Goal: Task Accomplishment & Management: Complete application form

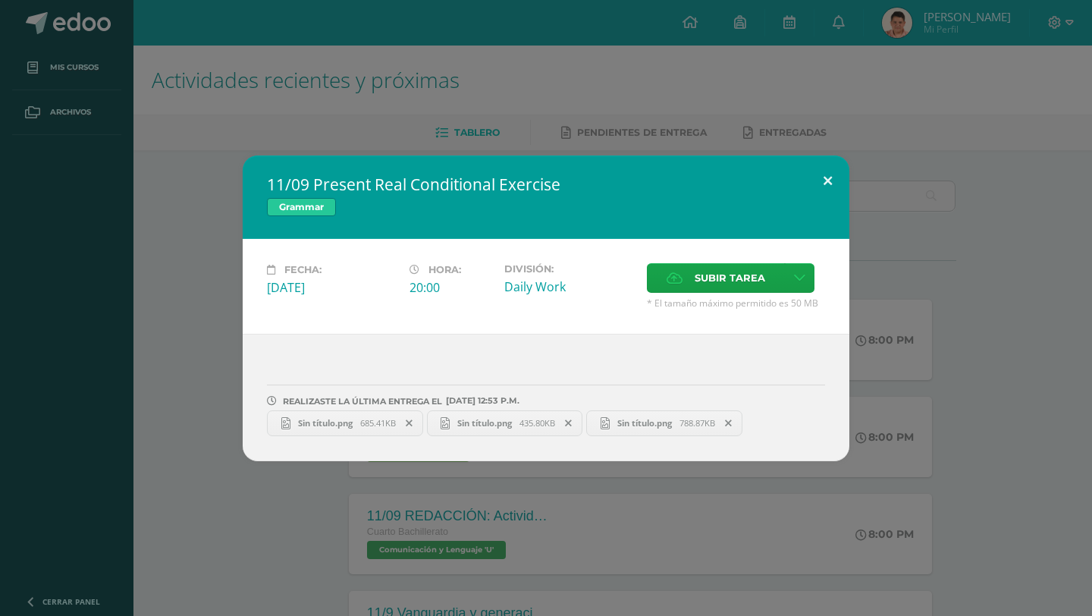
scroll to position [457, 0]
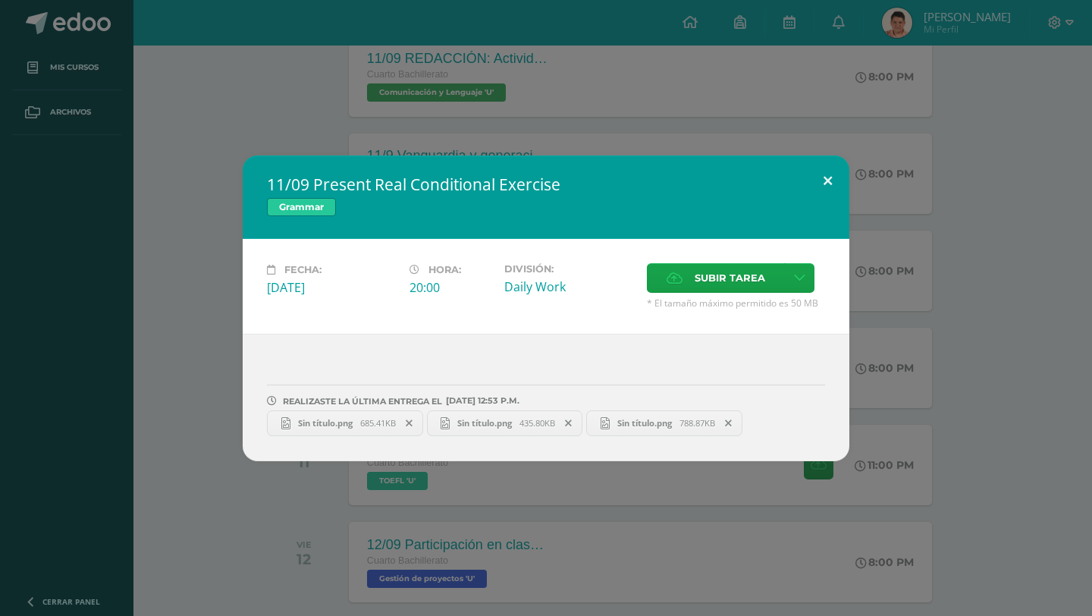
click at [846, 171] on button at bounding box center [827, 181] width 43 height 52
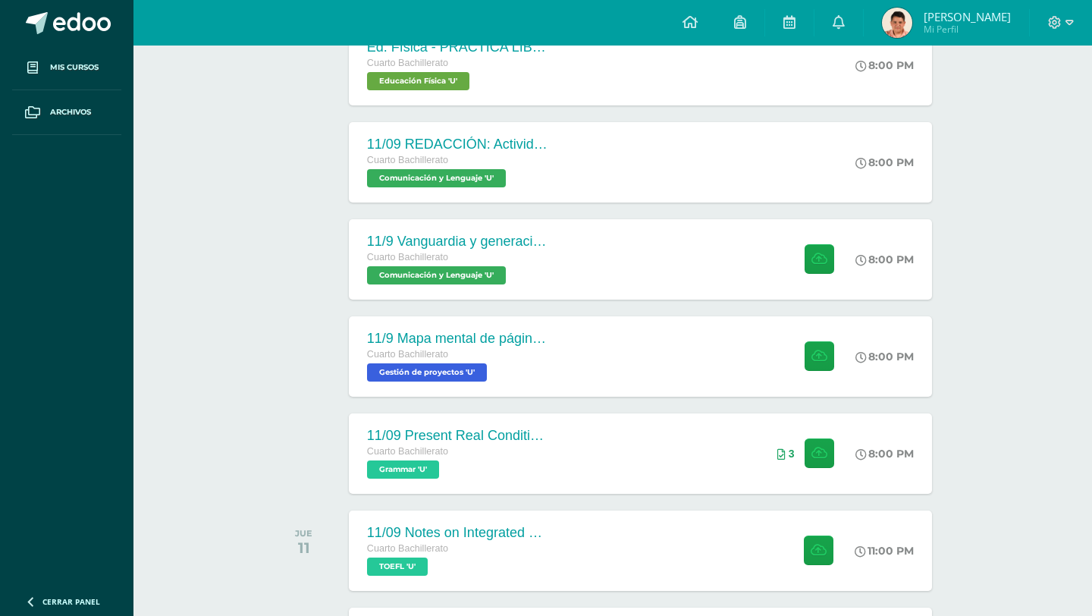
scroll to position [369, 0]
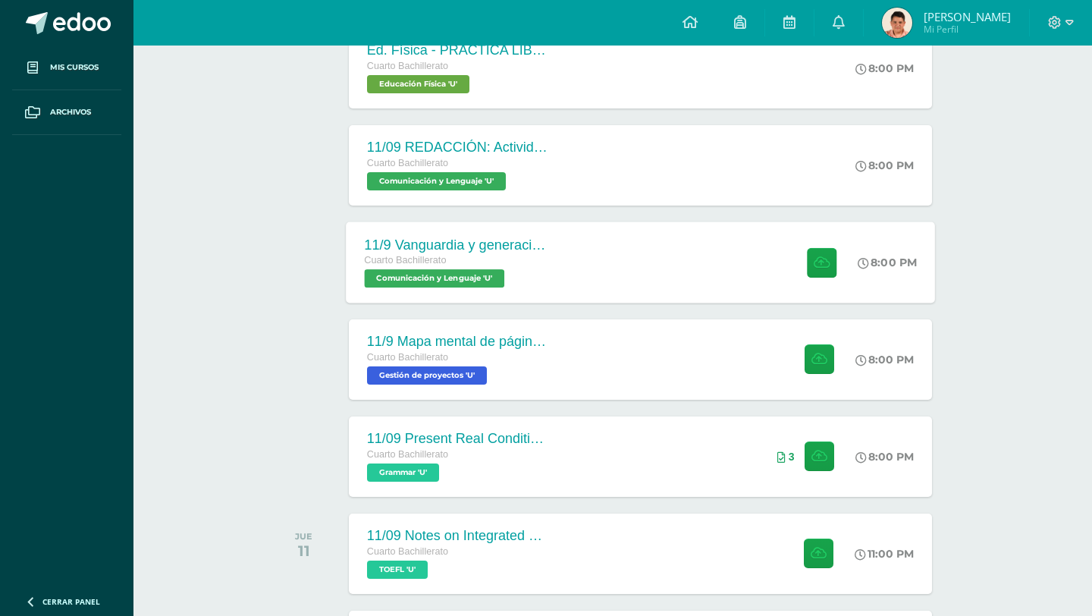
click at [466, 280] on span "Comunicación y Lenguaje 'U'" at bounding box center [434, 278] width 140 height 18
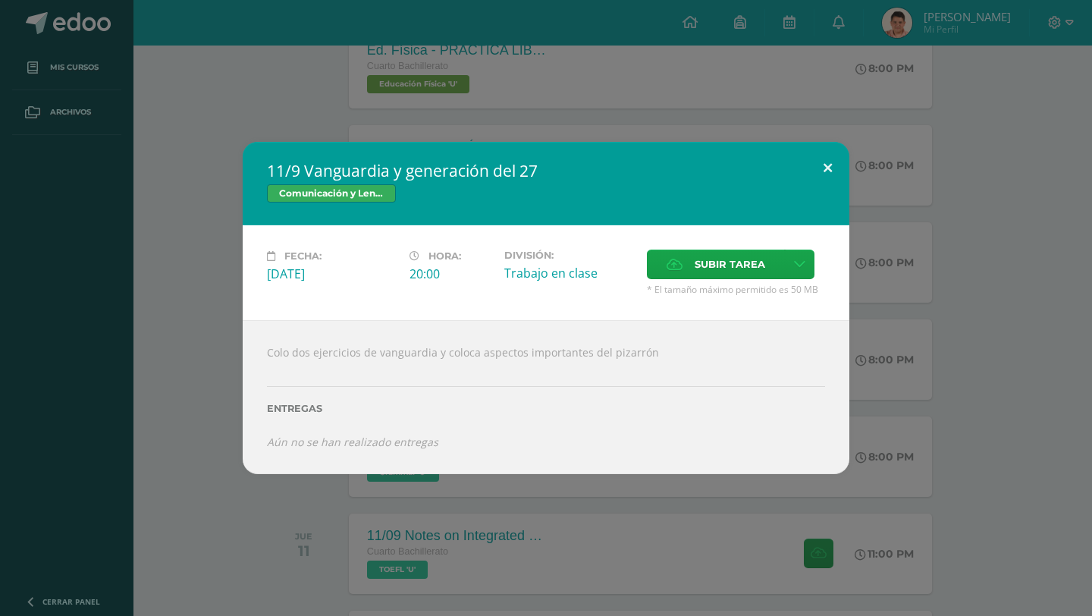
click at [826, 171] on button at bounding box center [827, 168] width 43 height 52
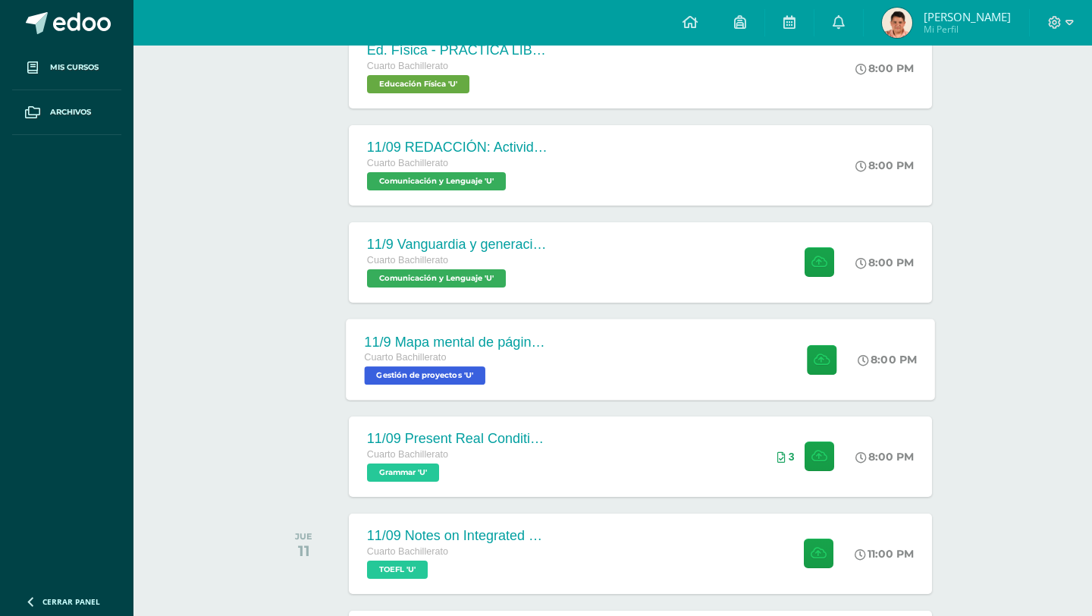
click at [588, 355] on div "11/9 Mapa mental de página 112 y 113 Cuarto Bachillerato Gestión de proyectos '…" at bounding box center [640, 359] width 589 height 81
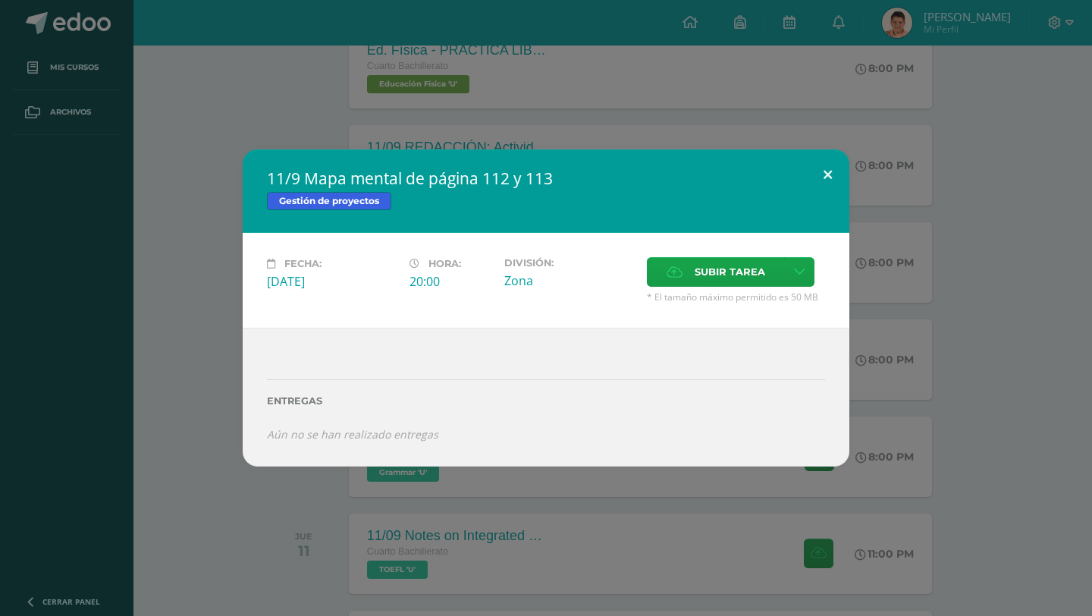
click at [813, 176] on button at bounding box center [827, 175] width 43 height 52
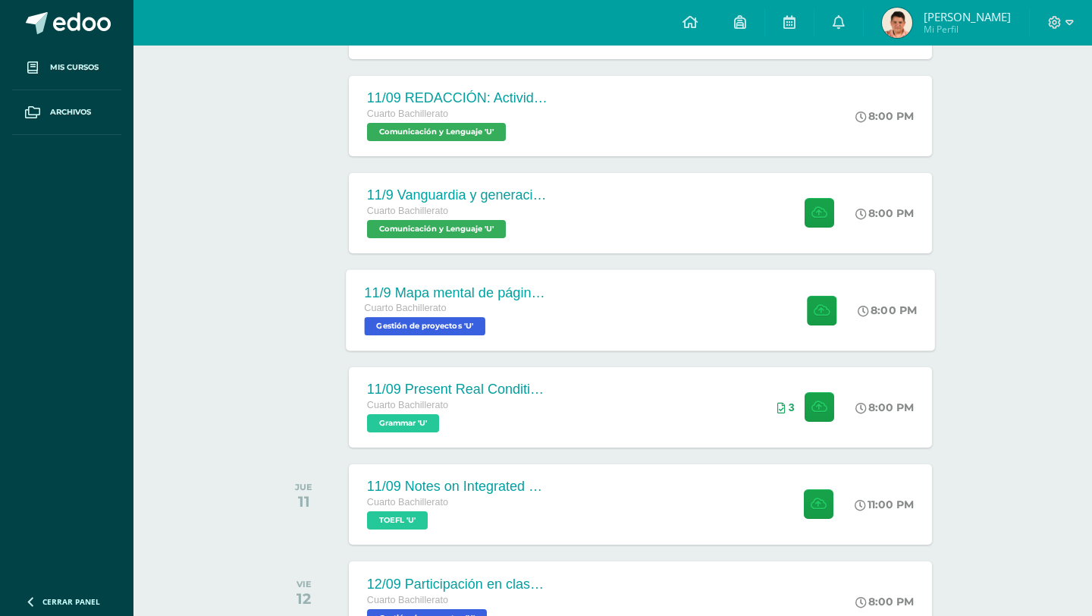
scroll to position [620, 0]
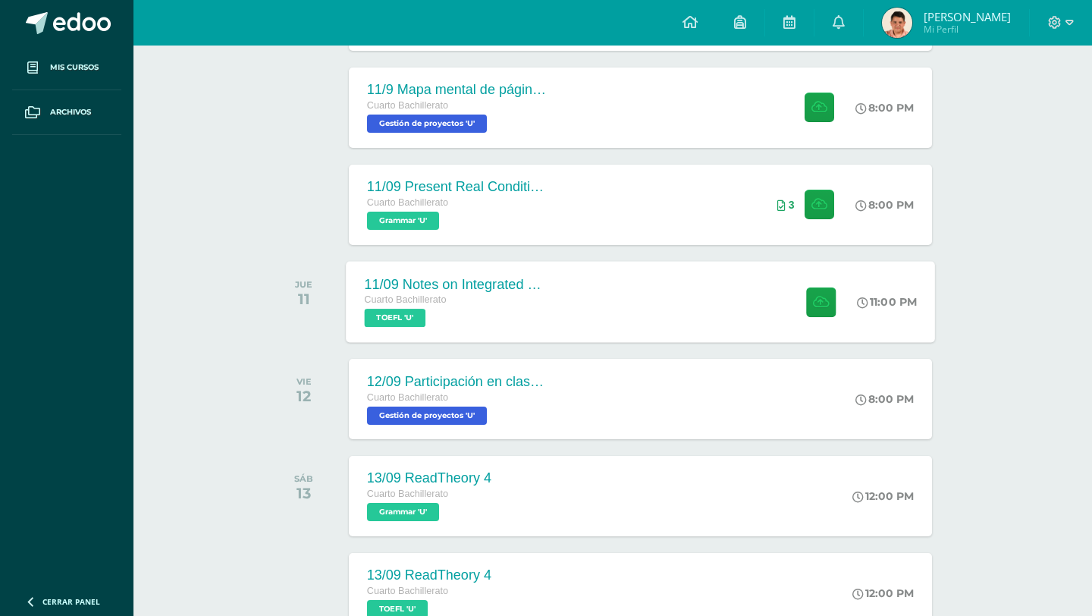
click at [607, 314] on div "11/09 Notes on Integrated Writing Cuarto Bachillerato TOEFL 'U' 11:00 PM [DATE]…" at bounding box center [640, 301] width 589 height 81
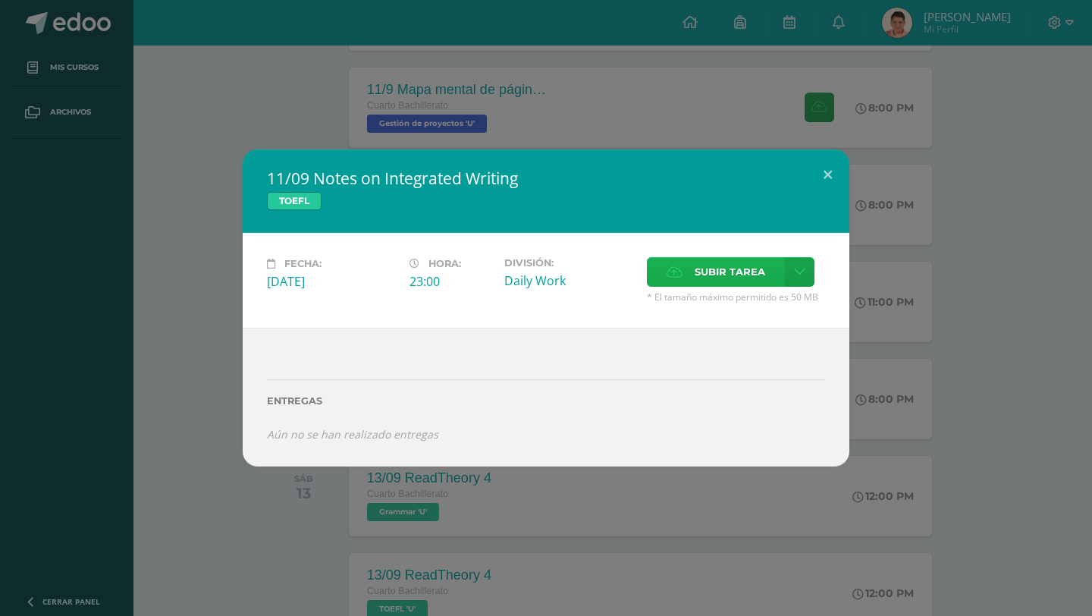
click at [687, 280] on label "Subir tarea" at bounding box center [716, 272] width 138 height 30
click at [0, 0] on input "Subir tarea" at bounding box center [0, 0] width 0 height 0
click at [814, 174] on button at bounding box center [827, 175] width 43 height 52
